Goal: Task Accomplishment & Management: Manage account settings

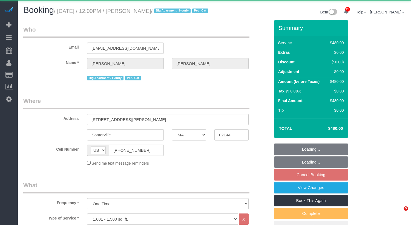
select select "MA"
select select "2"
select select "180"
select select "object:1109"
select select "string:stripe-pm_1Pdz0A4VGloSiKo789ny9Z9Z"
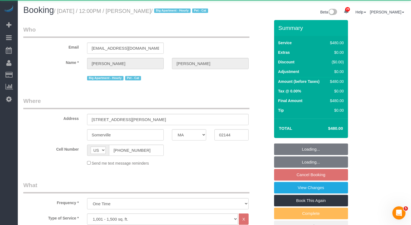
select select "spot2"
select select "number:59"
select select "number:77"
select select "number:15"
select select "number:5"
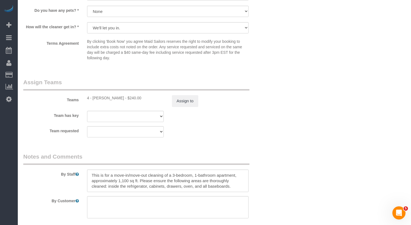
scroll to position [566, 0]
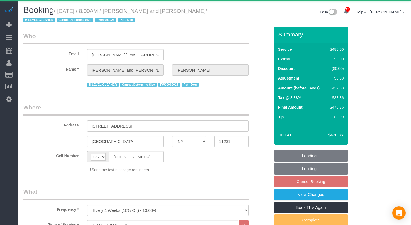
select select "NY"
select select "2"
select select "180"
select select "number:57"
select select "number:72"
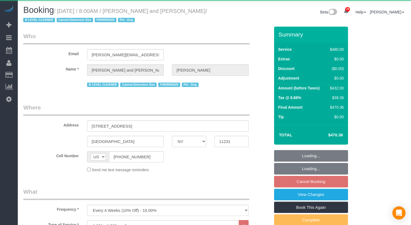
select select "number:13"
select select "number:5"
select select "object:1068"
select select "string:stripe-pm_1Fy8G54VGloSiKo73PStrBvB"
select select "spot61"
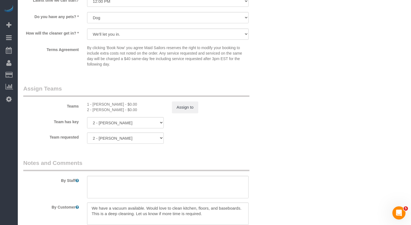
scroll to position [558, 0]
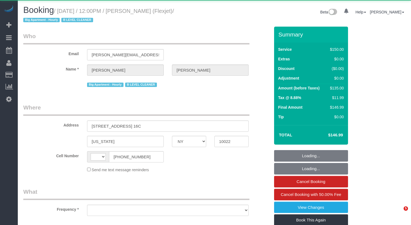
select select "NY"
select select "string:US"
select select "object:581"
select select "150"
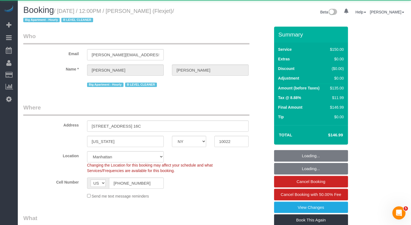
select select "object:1154"
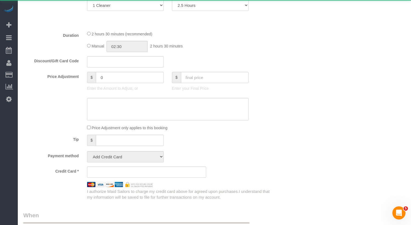
select select "string:stripe-card_1CBPrI4VGloSiKo7EMslfoyc"
select select "22223"
select select "spot1"
select select "number:89"
select select "number:90"
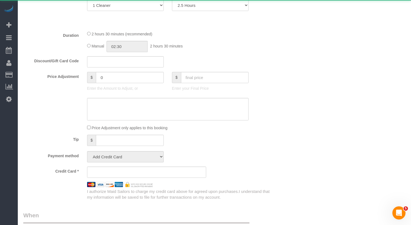
select select "number:15"
select select "number:6"
select select "number:21"
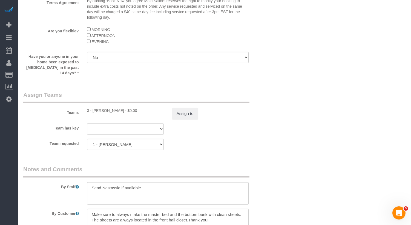
scroll to position [615, 0]
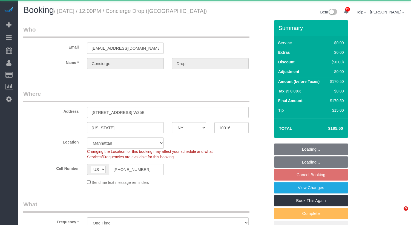
select select "NY"
select select "2"
select select "object:1101"
select select "2"
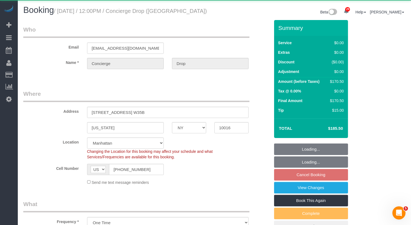
select select "2"
select select "spot1"
select select "number:89"
select select "number:90"
select select "number:15"
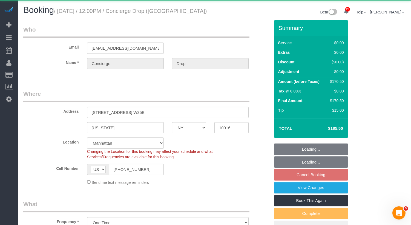
select select "number:6"
select select "string:stripe-pm_1RaQn24VGloSiKo7zeOF73Wj"
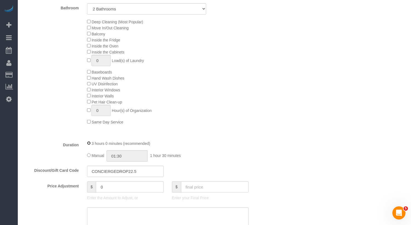
scroll to position [212, 0]
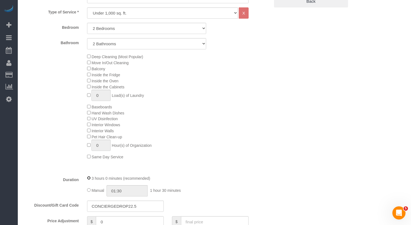
select select "spot53"
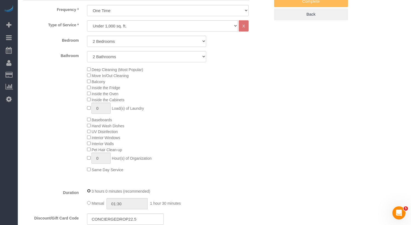
scroll to position [0, 0]
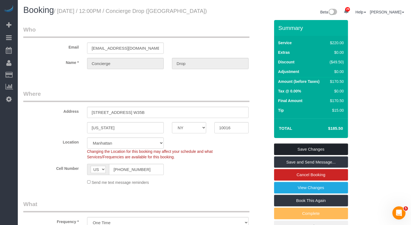
click at [339, 148] on link "Save Changes" at bounding box center [311, 149] width 74 height 12
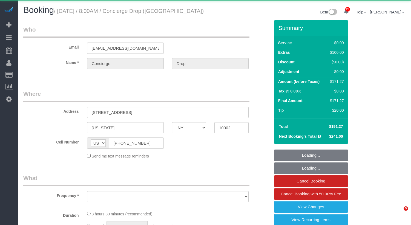
select select "NY"
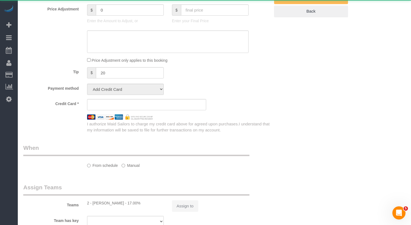
select select "object:817"
select select "1"
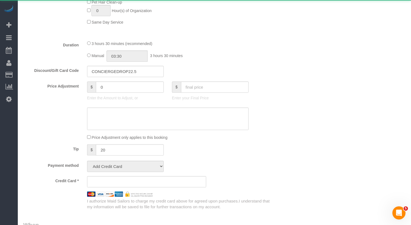
select select "object:1069"
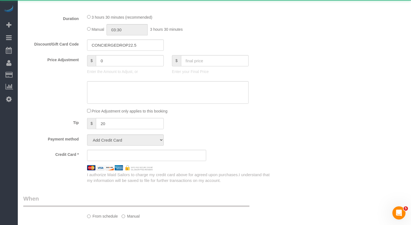
select select "string:stripe-pm_1RaQn24VGloSiKo7zeOF73Wj"
select select "spot1"
select select "number:89"
select select "number:90"
select select "number:13"
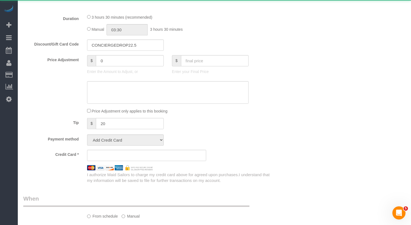
select select "number:6"
select select "1"
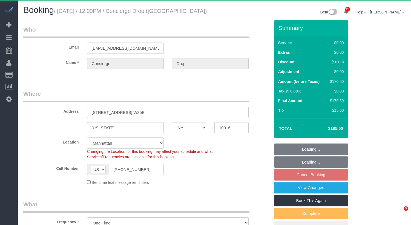
select select "NY"
select select "2"
select select "spot1"
select select "number:89"
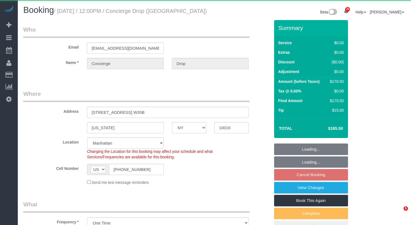
select select "number:90"
select select "number:15"
select select "number:6"
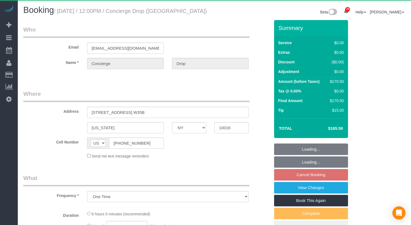
select select "NY"
select select "string:stripe-pm_1RaQn24VGloSiKo7zeOF73Wj"
select select "2"
select select "spot1"
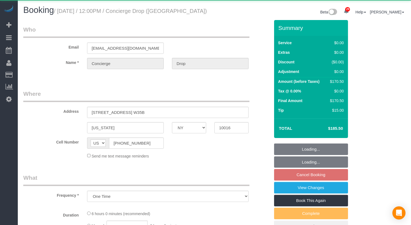
select select "number:89"
select select "number:90"
select select "number:15"
select select "number:6"
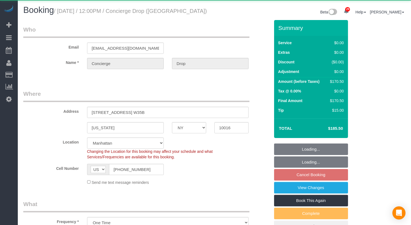
select select "object:1065"
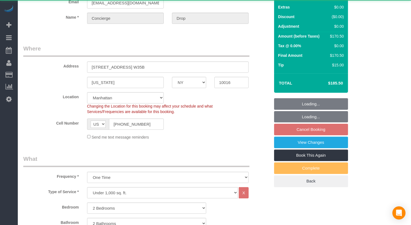
select select "2"
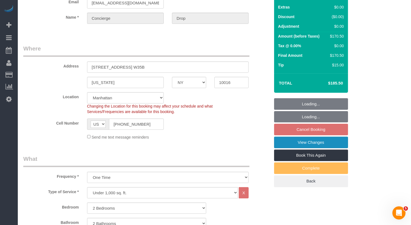
scroll to position [0, 0]
click at [283, 140] on link "View Changes" at bounding box center [311, 142] width 74 height 12
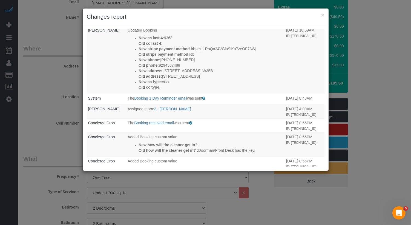
scroll to position [145, 0]
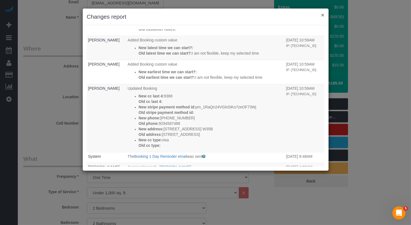
click at [323, 14] on button "×" at bounding box center [322, 15] width 3 height 6
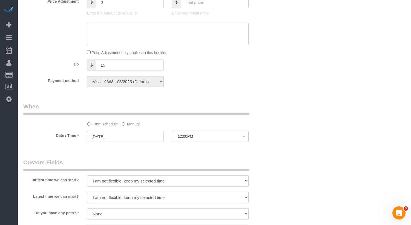
scroll to position [462, 0]
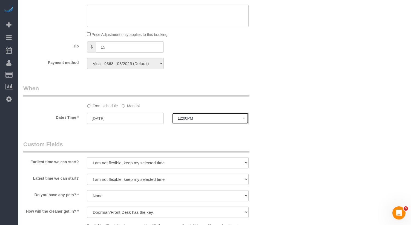
click at [184, 114] on button "12:00PM" at bounding box center [210, 118] width 77 height 11
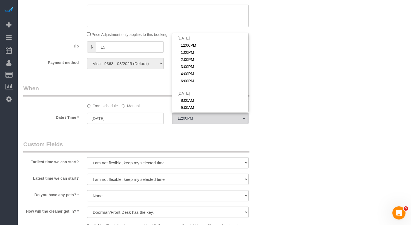
click at [131, 110] on sui-booking-spot "From schedule Manual Date / Time * [DATE] 12:00PM [DATE] 12:00PM 1:00PM 2:00PM …" at bounding box center [146, 104] width 247 height 41
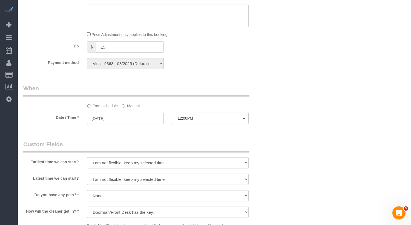
click at [131, 105] on label "Manual" at bounding box center [131, 104] width 18 height 7
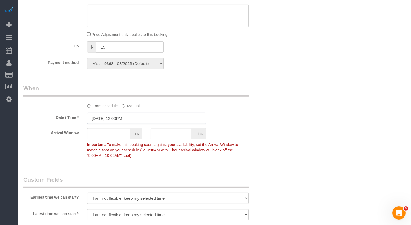
click at [121, 120] on input "[DATE] 12:00PM" at bounding box center [146, 118] width 119 height 11
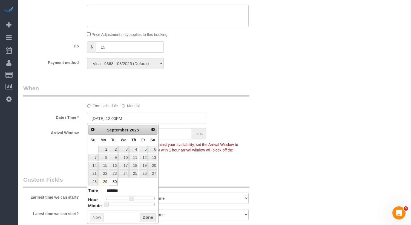
type input "[DATE] 12:30PM"
type input "*******"
click at [132, 202] on div at bounding box center [130, 203] width 49 height 3
click at [148, 213] on button "Done" at bounding box center [148, 217] width 16 height 9
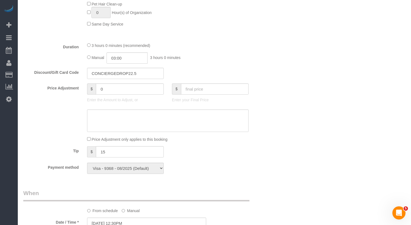
scroll to position [0, 0]
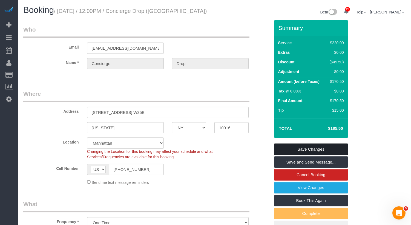
click at [325, 148] on link "Save Changes" at bounding box center [311, 149] width 74 height 12
